Goal: Task Accomplishment & Management: Use online tool/utility

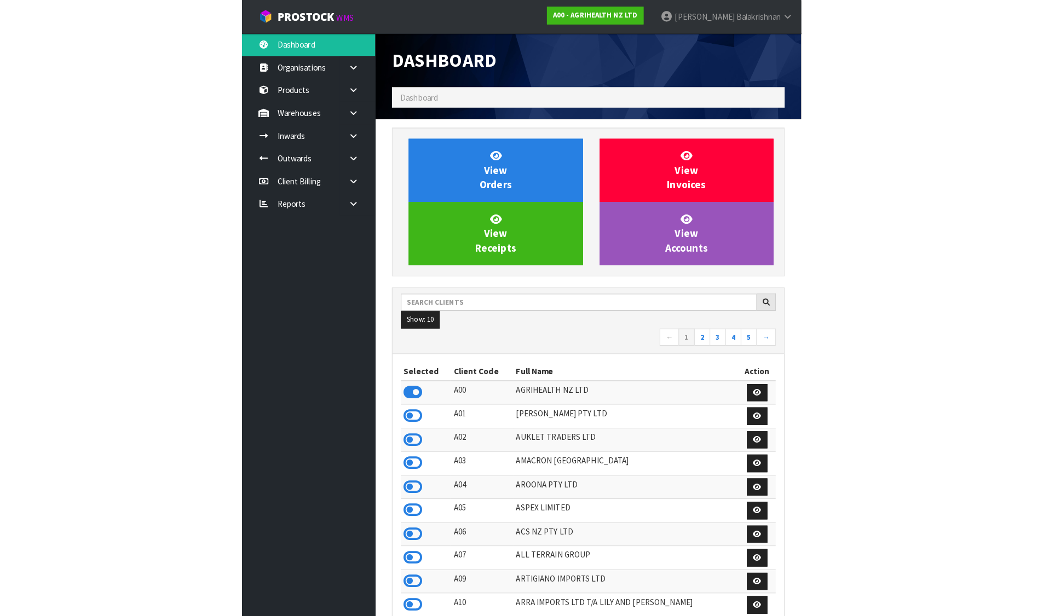
scroll to position [829, 447]
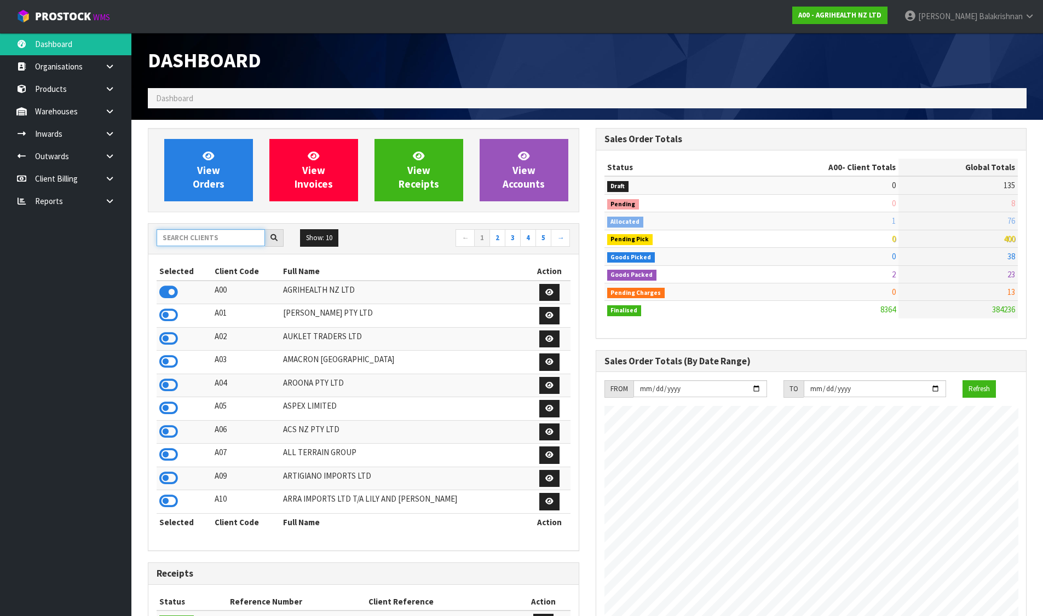
click at [189, 242] on input "text" at bounding box center [211, 237] width 108 height 17
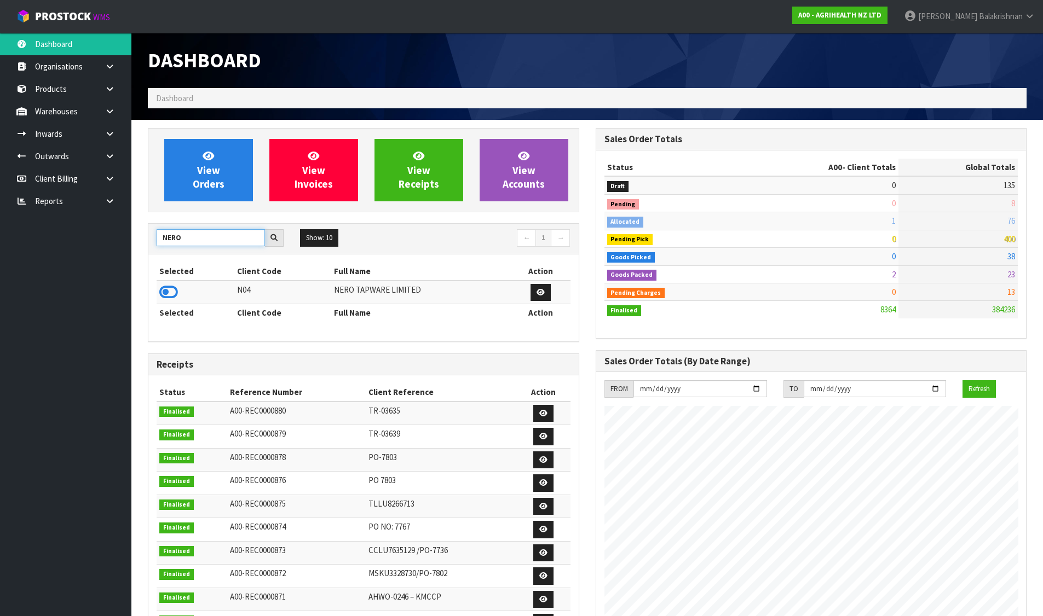
type input "NERO"
click at [181, 293] on td at bounding box center [196, 293] width 78 height 24
click at [171, 292] on icon at bounding box center [168, 292] width 19 height 16
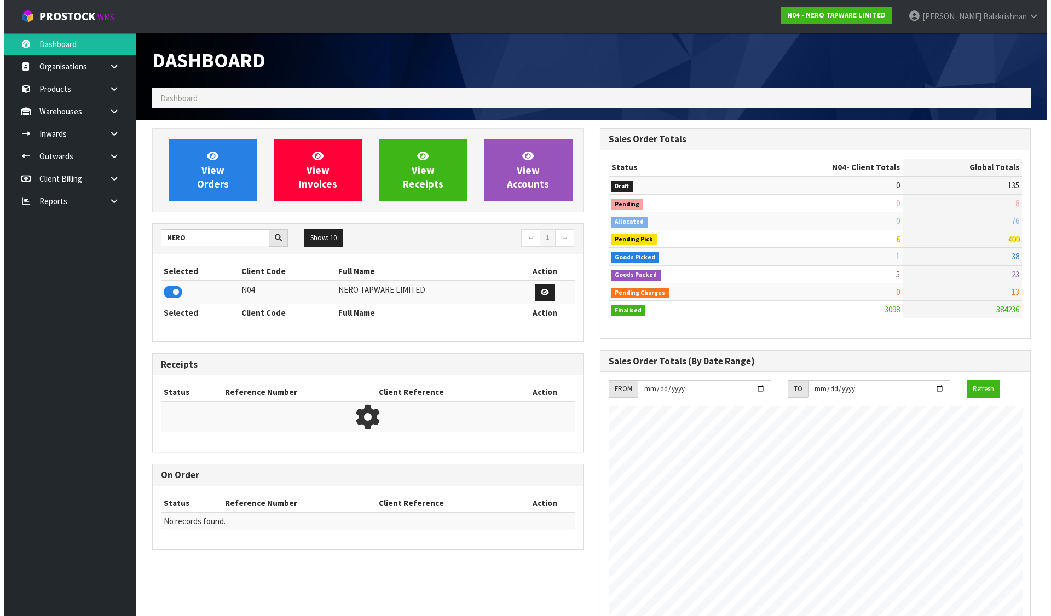
scroll to position [853, 447]
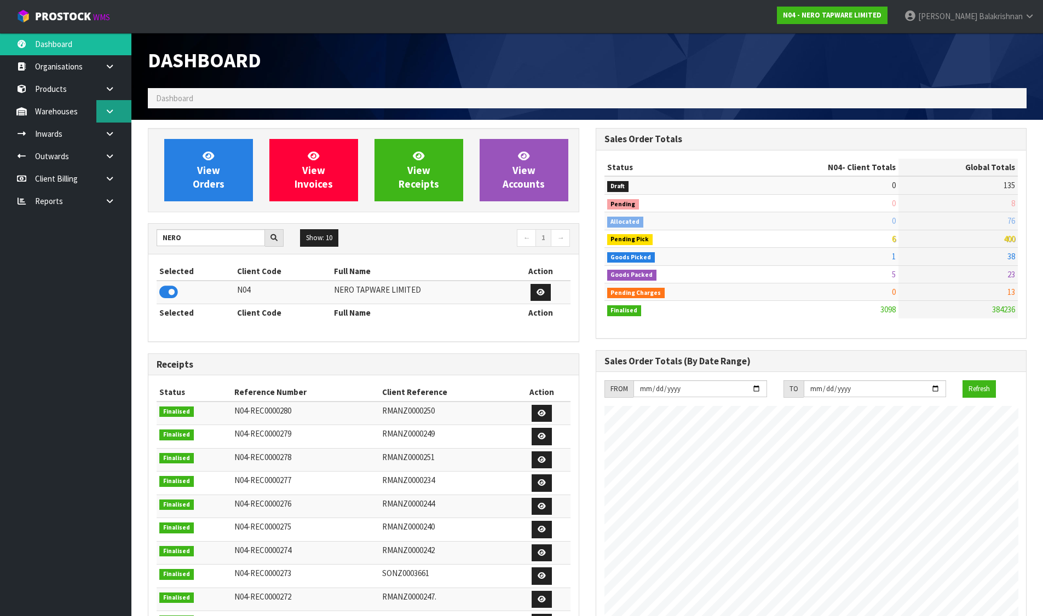
click at [111, 111] on icon at bounding box center [110, 111] width 10 height 8
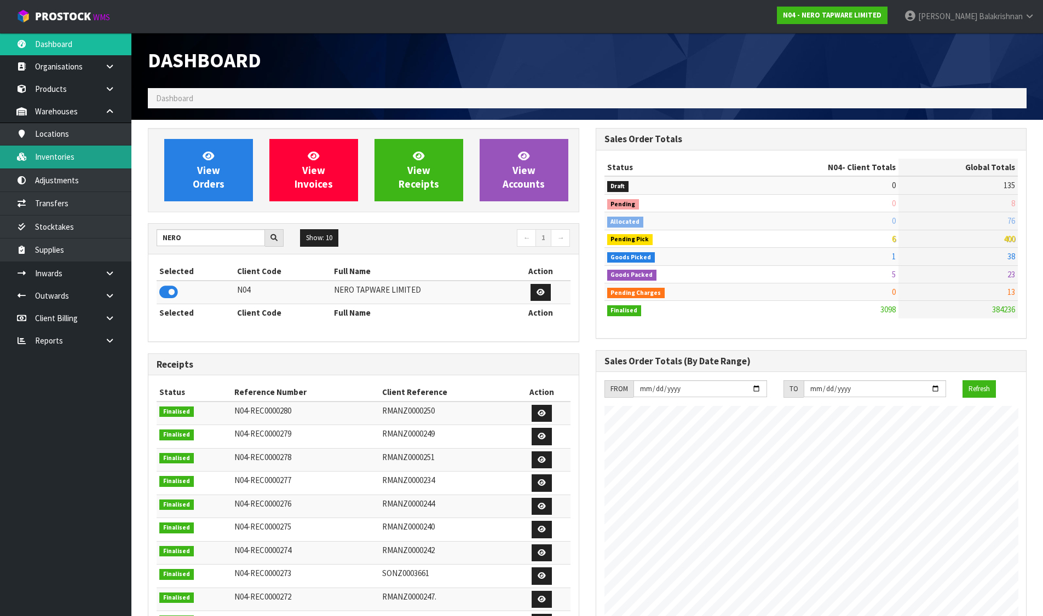
click at [81, 154] on link "Inventories" at bounding box center [65, 157] width 131 height 22
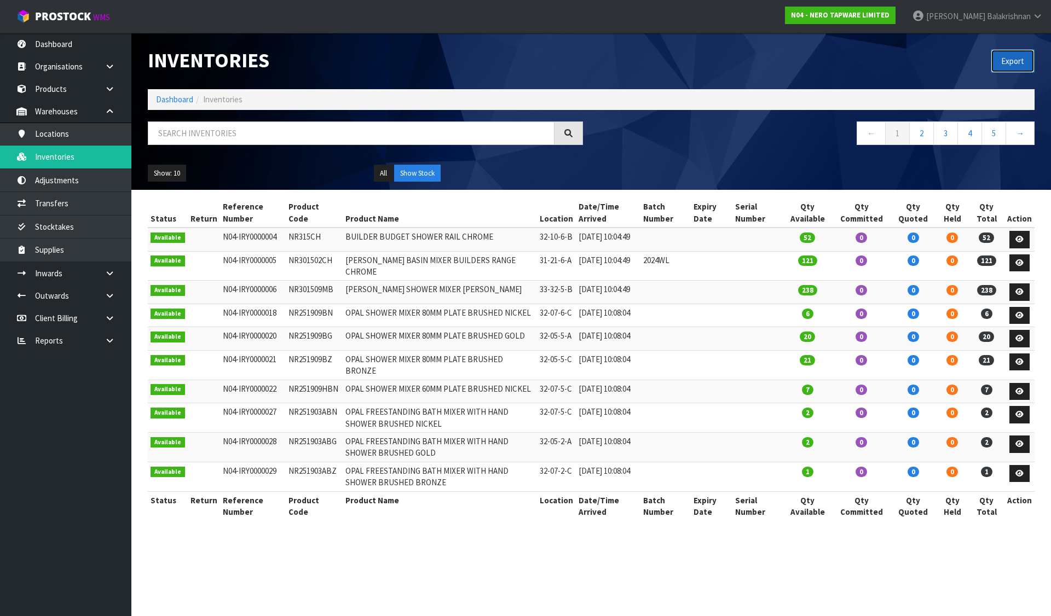
click at [559, 64] on button "Export" at bounding box center [1013, 61] width 44 height 24
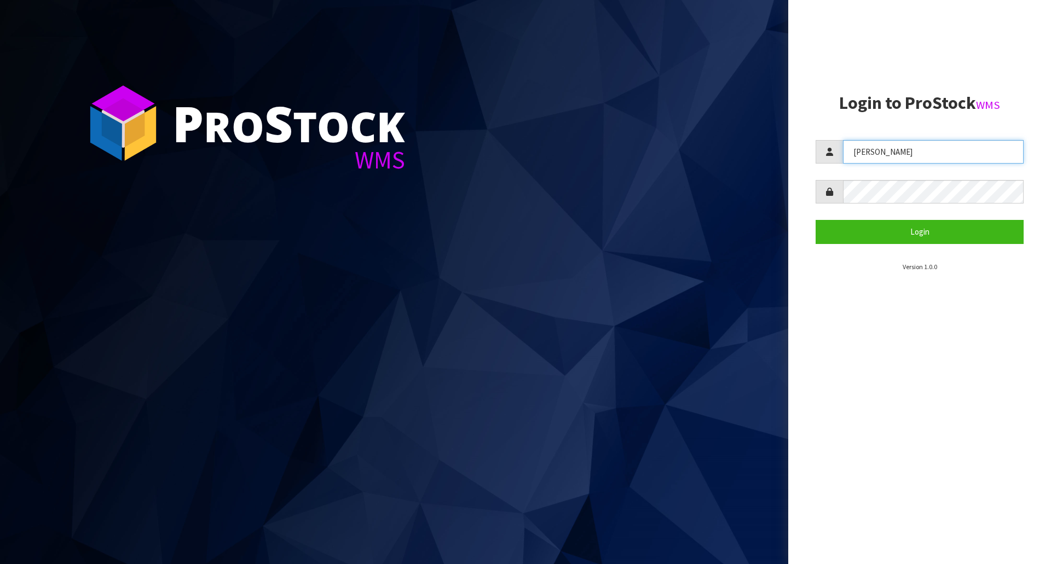
drag, startPoint x: 921, startPoint y: 148, endPoint x: 811, endPoint y: 131, distance: 111.4
click at [811, 131] on aside "Login to ProStock WMS Raj Login Version 1.0.0" at bounding box center [919, 282] width 263 height 564
type input "Meena"
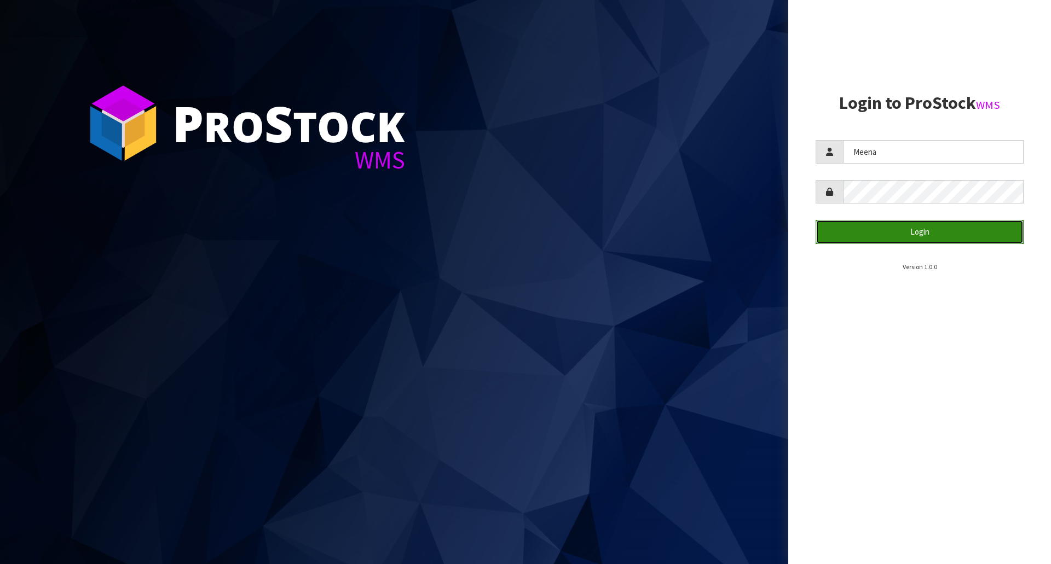
click at [939, 241] on button "Login" at bounding box center [920, 232] width 208 height 24
